Goal: Transaction & Acquisition: Book appointment/travel/reservation

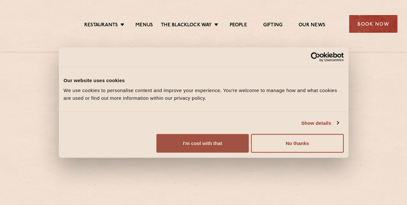
click at [248, 153] on button "I'm cool with that" at bounding box center [202, 143] width 92 height 19
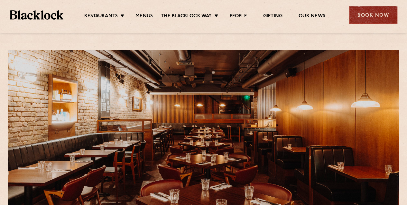
click at [356, 26] on div "Restaurants Soho City Shoreditch Covent Garden Canary Wharf Manchester Birmingh…" at bounding box center [203, 14] width 407 height 29
click at [364, 18] on div "Book Now" at bounding box center [373, 15] width 48 height 18
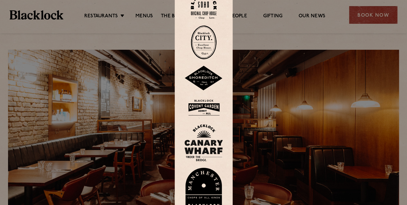
click at [211, 109] on img at bounding box center [203, 107] width 39 height 21
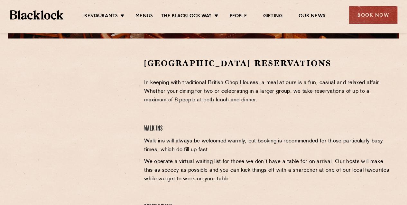
scroll to position [161, 0]
